Goal: Information Seeking & Learning: Learn about a topic

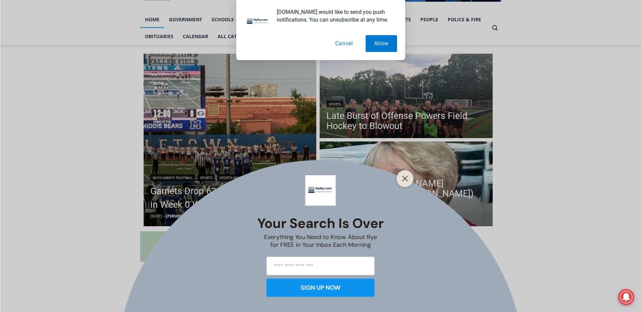
click at [406, 173] on div at bounding box center [405, 178] width 17 height 17
click at [404, 180] on line "Close" at bounding box center [404, 178] width 5 height 5
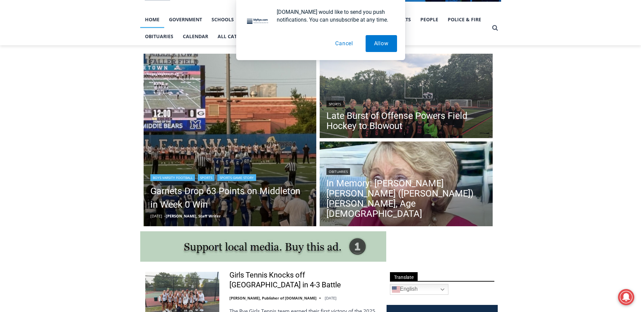
click at [205, 151] on img "Read More Garnets Drop 63 Points on Middleton in Week 0 Win" at bounding box center [230, 140] width 173 height 173
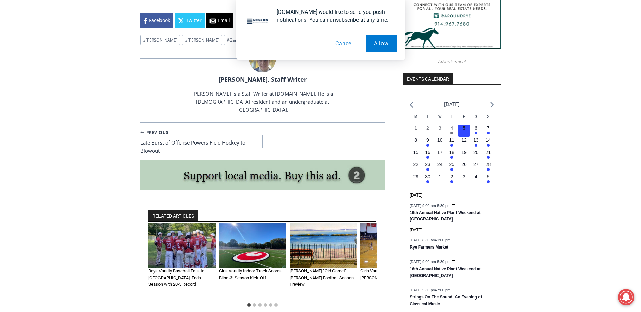
scroll to position [763, 0]
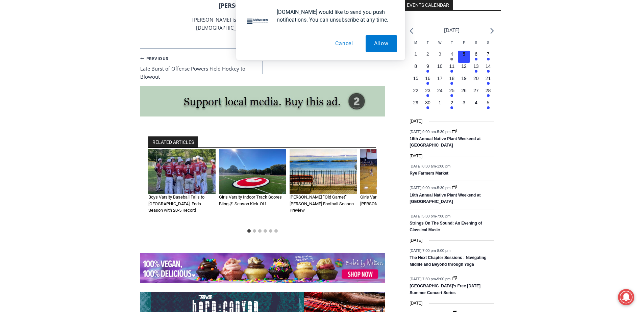
click at [351, 41] on button "Cancel" at bounding box center [344, 43] width 35 height 17
